Goal: Task Accomplishment & Management: Manage account settings

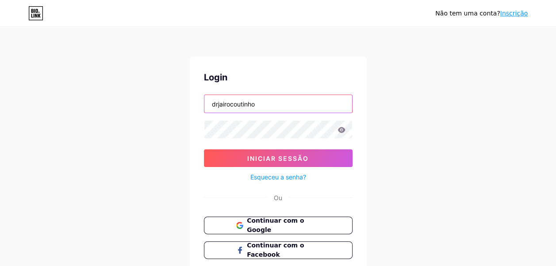
click at [286, 104] on input "drjairocoutinho" at bounding box center [278, 104] width 148 height 18
type input "unidospeloautista"
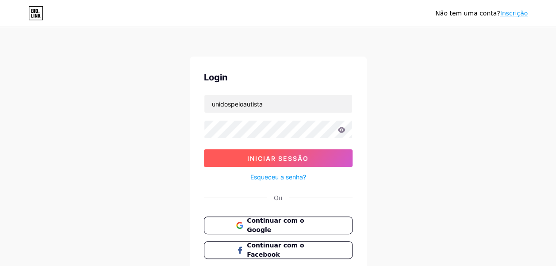
click at [283, 157] on span "Iniciar sessão" at bounding box center [278, 159] width 62 height 8
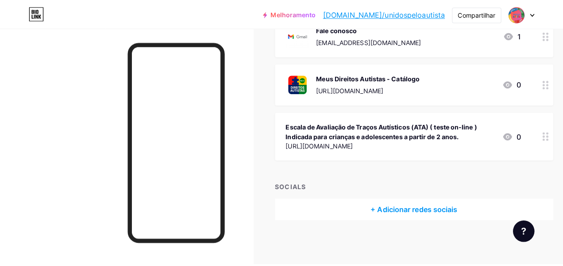
scroll to position [47, 0]
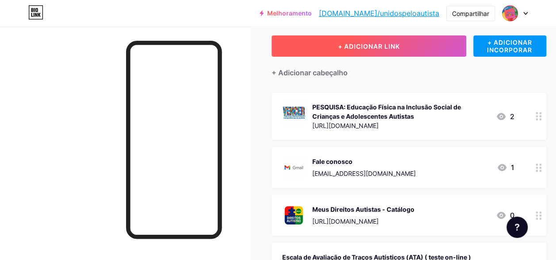
click at [389, 44] on span "+ ADICIONAR LINK" at bounding box center [369, 46] width 62 height 8
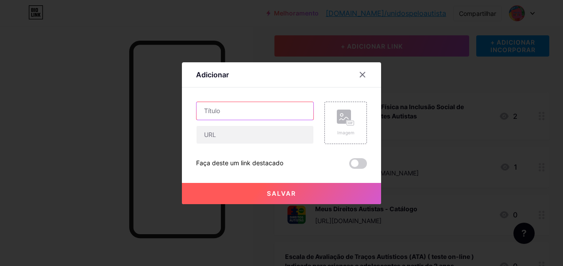
click at [225, 110] on input "text" at bounding box center [254, 111] width 117 height 18
paste input "M-CHAT - Teste utilizado para averiguar a possibilidade da presença de autismo …"
type input "M-CHAT - Teste utilizado para averiguar a possibilidade da presença de autismo …"
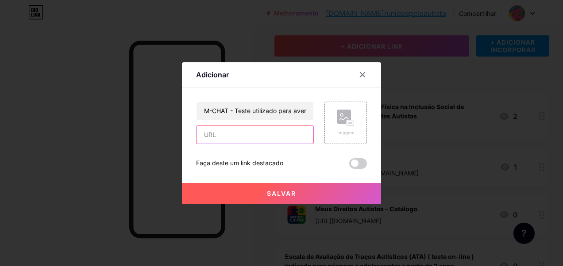
click at [201, 136] on input "text" at bounding box center [254, 135] width 117 height 18
paste input "M-CHAT - Teste utilizado para averiguar a possibilidade da presença de autismo …"
type input "M-CHAT - Teste utilizado para averiguar a possibilidade da presença de autismo …"
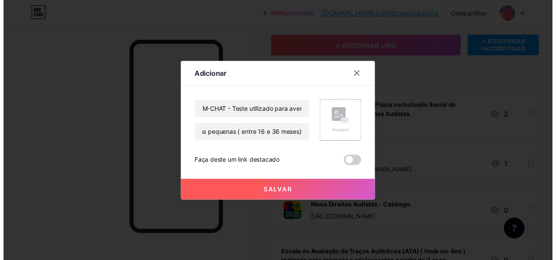
scroll to position [0, 0]
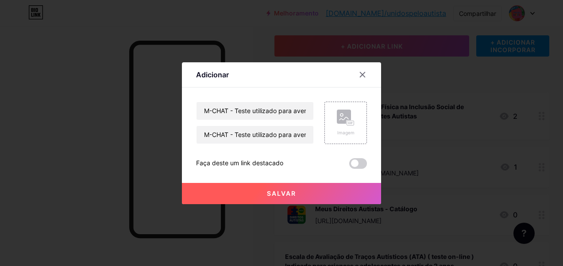
click at [273, 192] on span "Salvar" at bounding box center [281, 194] width 29 height 8
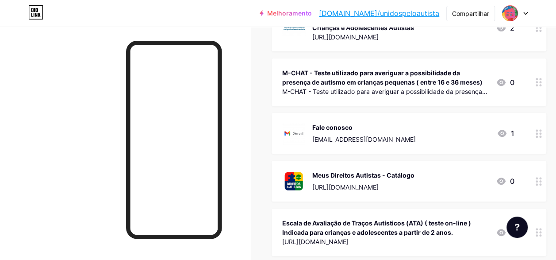
scroll to position [180, 0]
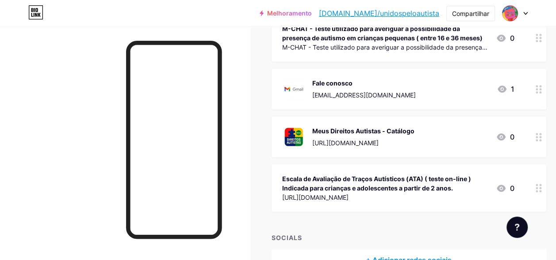
drag, startPoint x: 337, startPoint y: 194, endPoint x: 331, endPoint y: 178, distance: 16.5
click at [331, 178] on div "Escala de Avaliação de Traços Autísticos (ATA) ( teste on-line ) Indicada para …" at bounding box center [385, 188] width 207 height 30
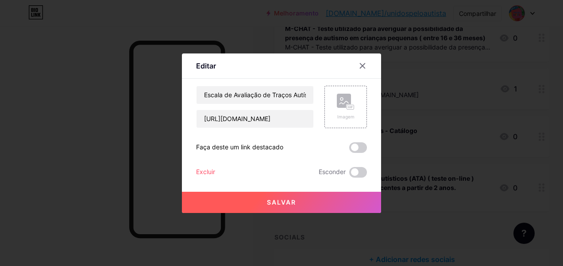
drag, startPoint x: 331, startPoint y: 178, endPoint x: 359, endPoint y: 89, distance: 93.4
click at [361, 69] on div at bounding box center [362, 66] width 16 height 16
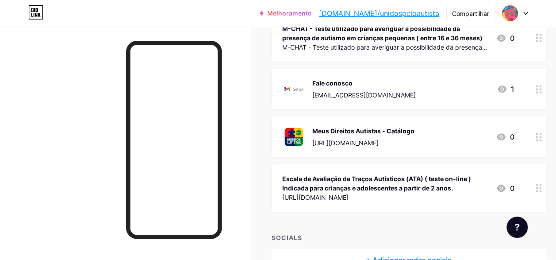
click at [545, 189] on div at bounding box center [538, 187] width 15 height 47
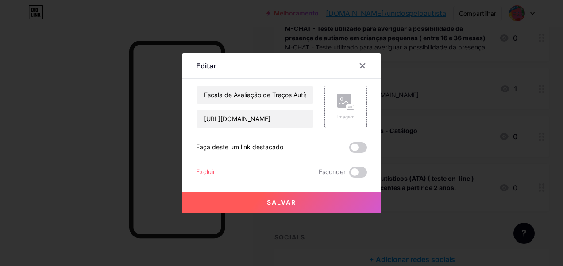
click at [368, 65] on div at bounding box center [362, 66] width 16 height 16
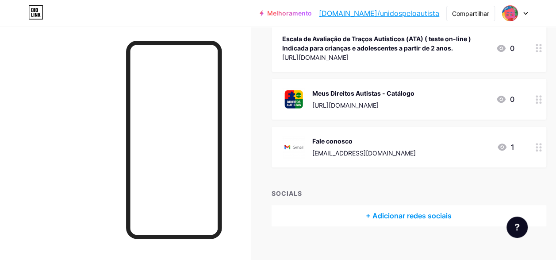
scroll to position [135, 0]
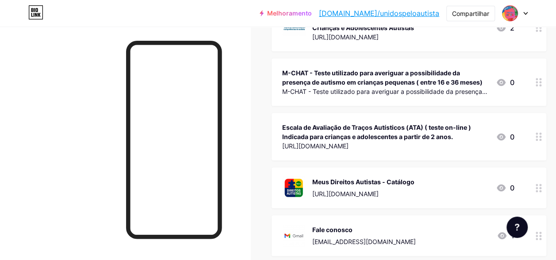
click at [350, 74] on div "M-CHAT - Teste utilizado para averiguar a possibilidade da presença de autismo …" at bounding box center [385, 77] width 207 height 19
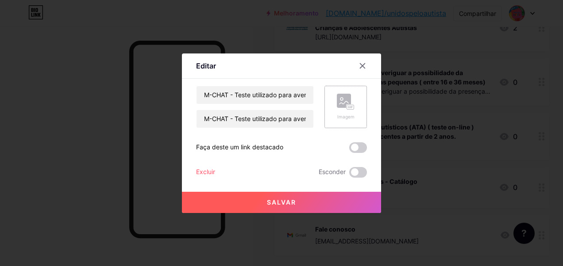
click at [346, 103] on rect at bounding box center [344, 101] width 14 height 14
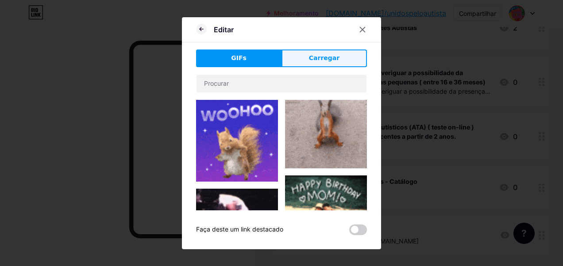
click at [307, 60] on button "Carregar" at bounding box center [323, 59] width 85 height 18
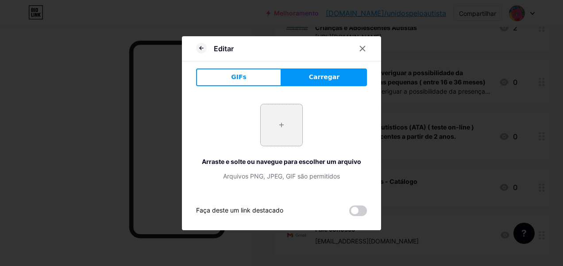
click at [285, 123] on input "file" at bounding box center [282, 125] width 42 height 42
type input "C:\fakepath\online-laranja-redondo.png"
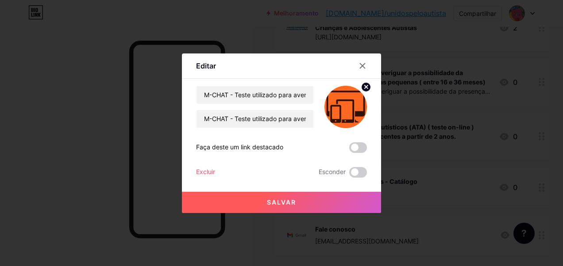
click at [287, 202] on span "Salvar" at bounding box center [281, 203] width 29 height 8
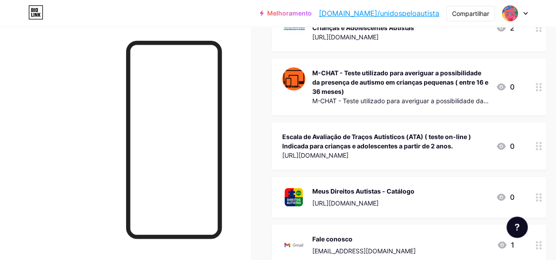
click at [394, 135] on div "Escala de Avaliação de Traços Autísticos (ATA) ( teste on-line ) Indicada para …" at bounding box center [385, 141] width 207 height 19
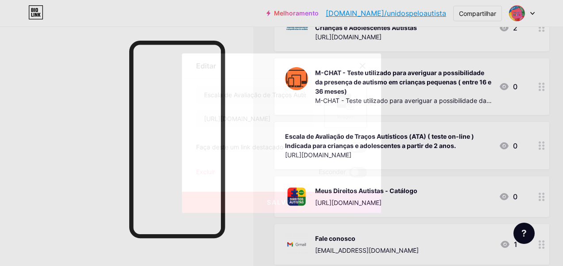
click at [349, 104] on rect at bounding box center [351, 106] width 8 height 5
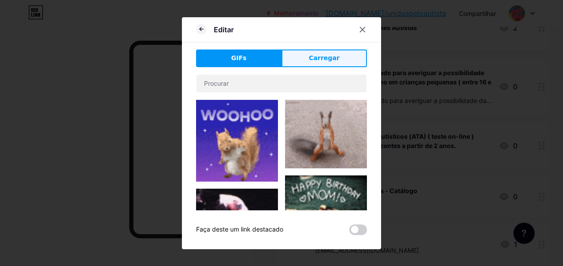
click at [335, 55] on span "Carregar" at bounding box center [324, 58] width 31 height 9
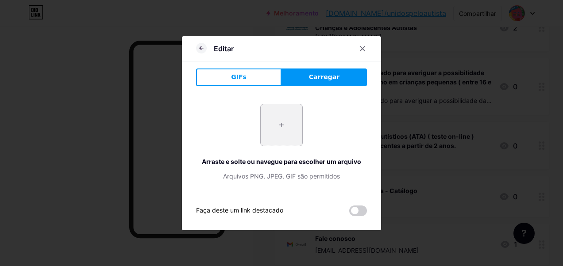
click at [279, 127] on input "file" at bounding box center [282, 125] width 42 height 42
type input "C:\fakepath\online-laranja-redondo.png"
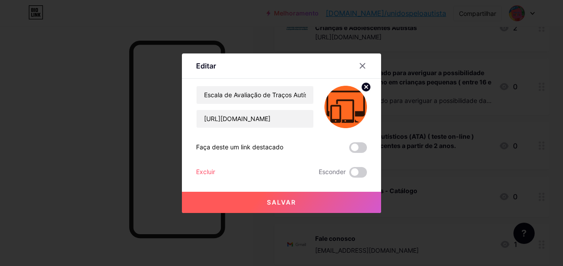
click at [291, 201] on span "Salvar" at bounding box center [281, 203] width 29 height 8
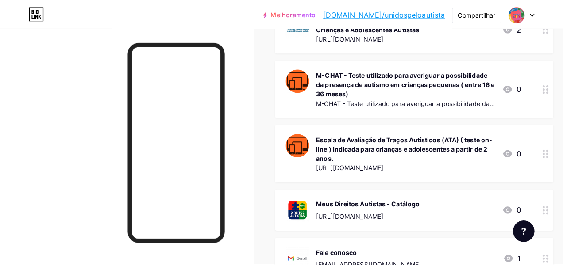
scroll to position [3, 0]
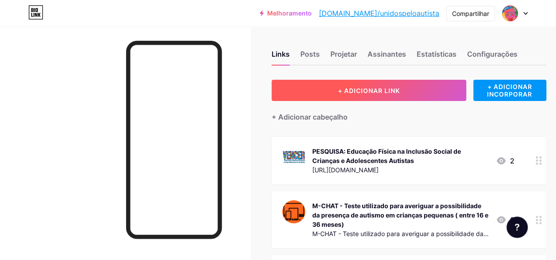
click at [393, 89] on span "+ ADICIONAR LINK" at bounding box center [369, 91] width 62 height 8
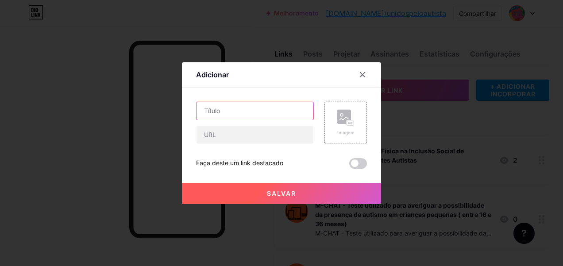
click at [251, 117] on input "text" at bounding box center [254, 111] width 117 height 18
paste input "QA – ou teste de Quociente do Espectro de Autismo para pessoas com 16 anos ou m…"
type input "QA – ou teste de Quociente do Espectro de Autismo para pessoas com 16 anos ou m…"
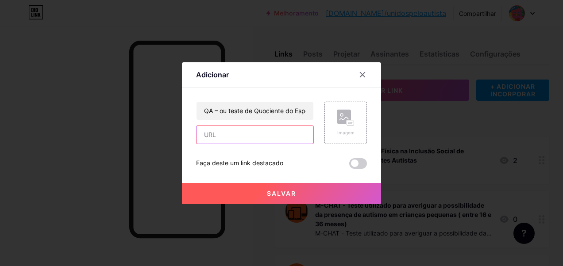
click at [246, 139] on input "text" at bounding box center [254, 135] width 117 height 18
paste input "[URL][DOMAIN_NAME]"
type input "[URL][DOMAIN_NAME]"
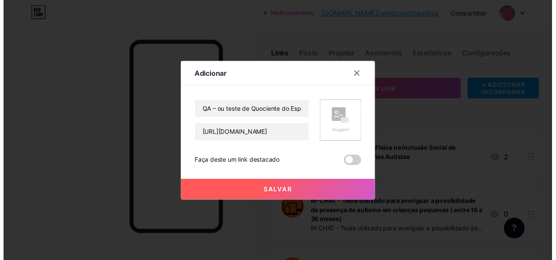
scroll to position [0, 0]
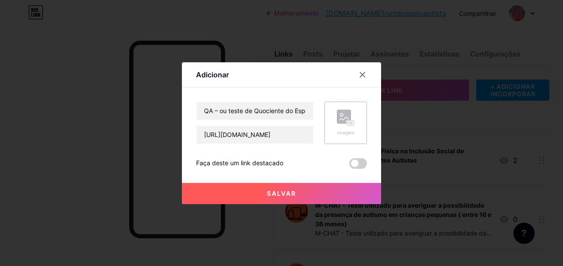
click at [339, 118] on rect at bounding box center [344, 117] width 14 height 14
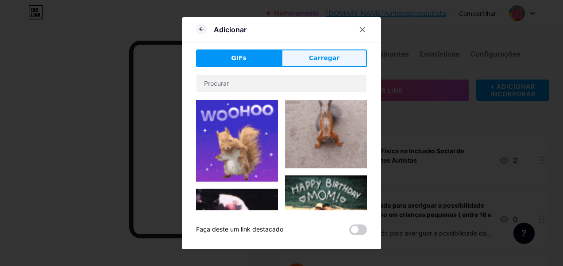
click at [320, 57] on span "Carregar" at bounding box center [324, 58] width 31 height 9
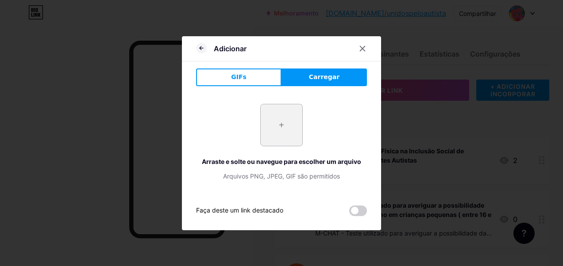
click at [289, 125] on input "file" at bounding box center [282, 125] width 42 height 42
type input "C:\fakepath\online-laranja-redondo.png"
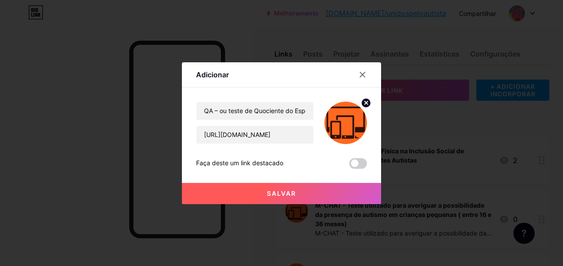
click at [293, 189] on button "Salvar" at bounding box center [281, 193] width 199 height 21
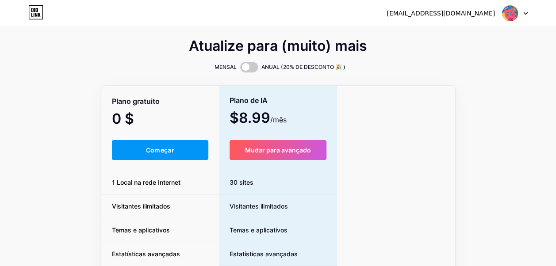
click at [525, 14] on icon at bounding box center [526, 13] width 4 height 2
click at [432, 35] on link "Painel" at bounding box center [473, 36] width 110 height 24
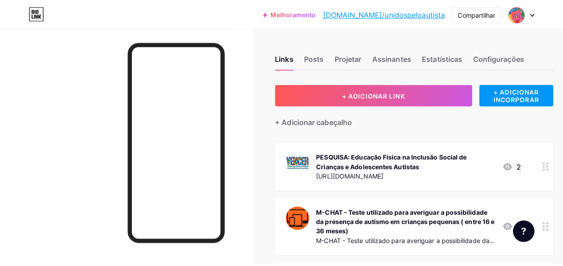
scroll to position [89, 0]
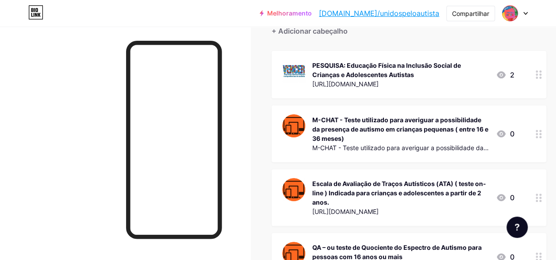
click at [389, 133] on div "M-CHAT - Teste utilizado para averiguar a possibilidade da presença de autismo …" at bounding box center [400, 129] width 177 height 28
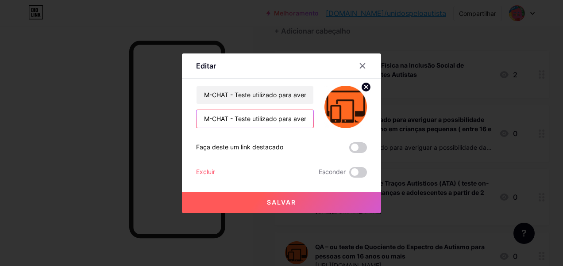
drag, startPoint x: 280, startPoint y: 122, endPoint x: 265, endPoint y: 124, distance: 15.2
click at [273, 122] on input "M-CHAT - Teste utilizado para averiguar a possibilidade da presença de autismo …" at bounding box center [254, 119] width 117 height 18
drag, startPoint x: 281, startPoint y: 118, endPoint x: 266, endPoint y: 123, distance: 16.1
click at [272, 120] on input "M-CHAT - Teste utilizado para averiguar a possibilidade da presença de autismo …" at bounding box center [254, 119] width 117 height 18
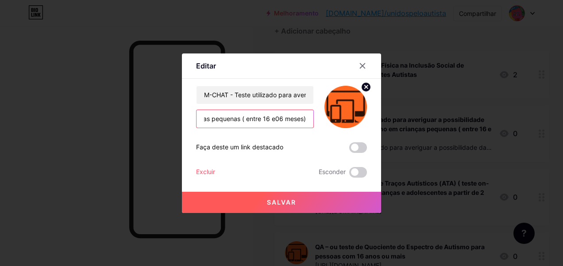
scroll to position [0, 266]
drag, startPoint x: 282, startPoint y: 120, endPoint x: 277, endPoint y: 120, distance: 4.9
click at [277, 120] on input "M-CHAT - Teste utilizado para averiguar a possibilidade da presença de autismo …" at bounding box center [254, 119] width 117 height 18
type input "M-CHAT - Teste utilizado para averiguar a possibilidade da presença de autismo …"
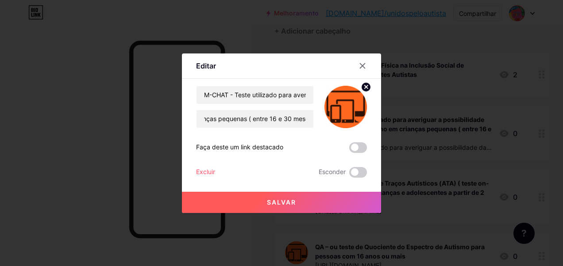
scroll to position [0, 0]
click at [285, 204] on span "Salvar" at bounding box center [281, 203] width 29 height 8
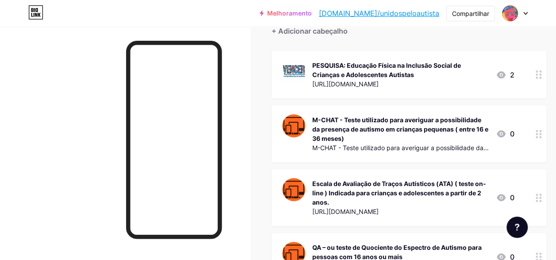
click at [364, 128] on div "M-CHAT - Teste utilizado para averiguar a possibilidade da presença de autismo …" at bounding box center [400, 129] width 177 height 28
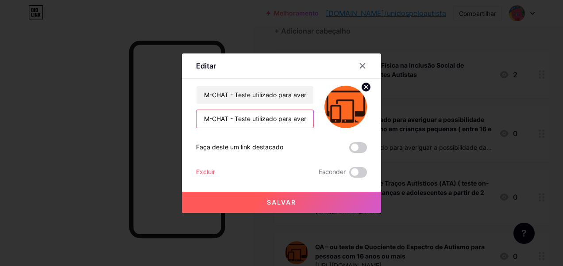
click at [268, 124] on input "M-CHAT - Teste utilizado para averiguar a possibilidade da presença de autismo …" at bounding box center [254, 119] width 117 height 18
click at [277, 204] on span "Salvar" at bounding box center [281, 203] width 29 height 8
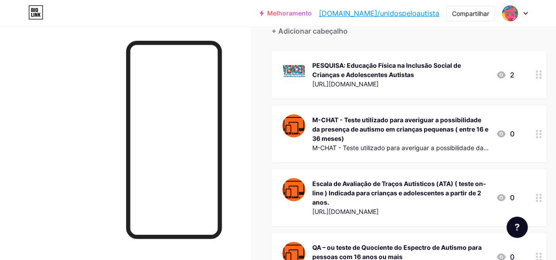
click at [332, 129] on div "M-CHAT - Teste utilizado para averiguar a possibilidade da presença de autismo …" at bounding box center [400, 129] width 177 height 28
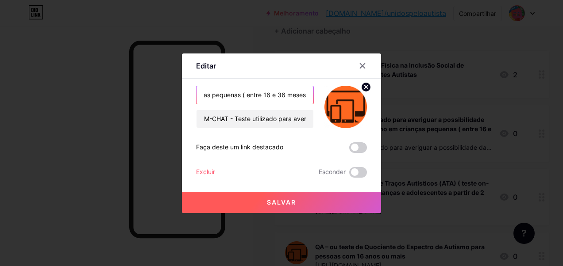
scroll to position [0, 267]
drag, startPoint x: 204, startPoint y: 96, endPoint x: 283, endPoint y: 120, distance: 82.2
click at [316, 110] on div "M-CHAT - Teste utilizado para averiguar a possibilidade da presença de autismo …" at bounding box center [281, 107] width 171 height 42
click at [279, 97] on input "M-CHAT - Teste utilizado para averiguar a possibilidade da presença de autismo …" at bounding box center [254, 95] width 117 height 18
drag, startPoint x: 279, startPoint y: 94, endPoint x: 271, endPoint y: 103, distance: 11.9
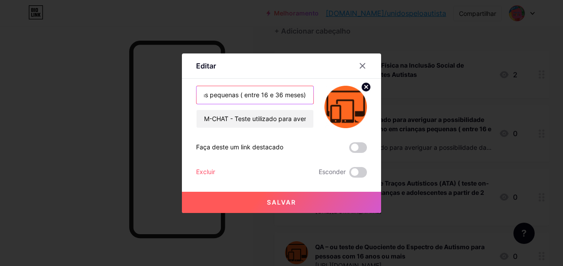
click at [275, 94] on input "M-CHAT - Teste utilizado para averiguar a possibilidade da presença de autismo …" at bounding box center [254, 95] width 117 height 18
type input "M-CHAT - Teste utilizado para averiguar a possibilidade da presença de autismo …"
drag, startPoint x: 201, startPoint y: 122, endPoint x: 384, endPoint y: 115, distance: 182.9
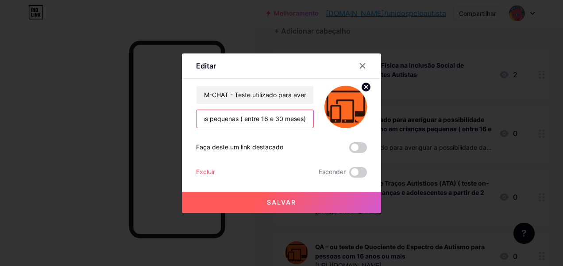
click at [384, 115] on div "Editar Content YouTube Play YouTube video without leaving your page. ADD Vimeo …" at bounding box center [281, 133] width 563 height 266
paste input "[URL][DOMAIN_NAME]"
type input "[URL][DOMAIN_NAME]"
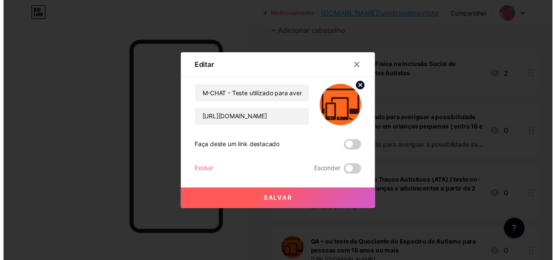
scroll to position [0, 0]
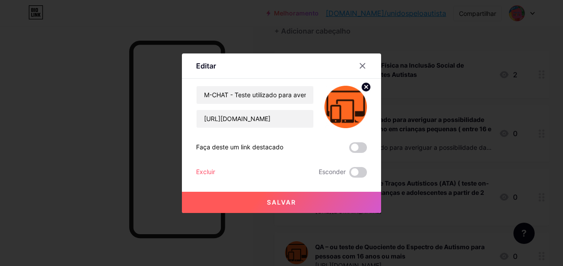
click at [275, 200] on span "Salvar" at bounding box center [281, 203] width 29 height 8
